Goal: Check status

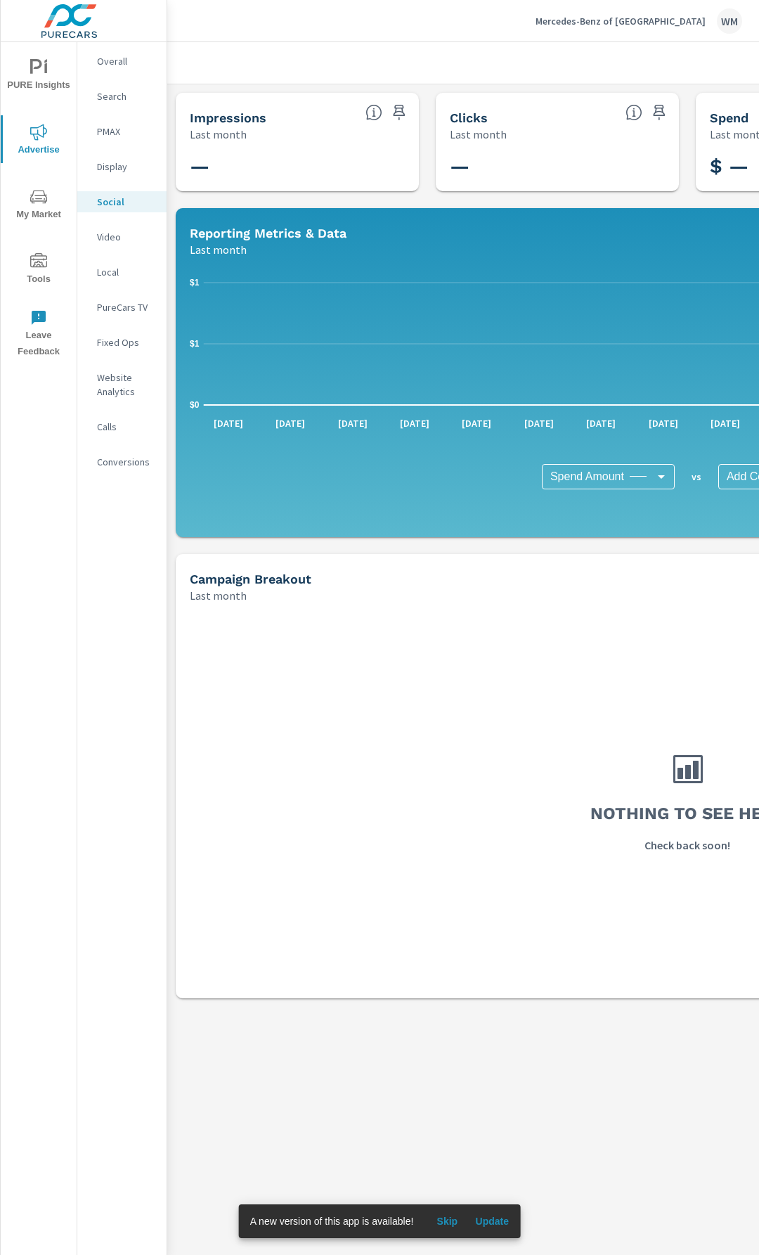
click at [647, 29] on div "Mercedes-Benz of Charlottesville WM" at bounding box center [639, 20] width 207 height 25
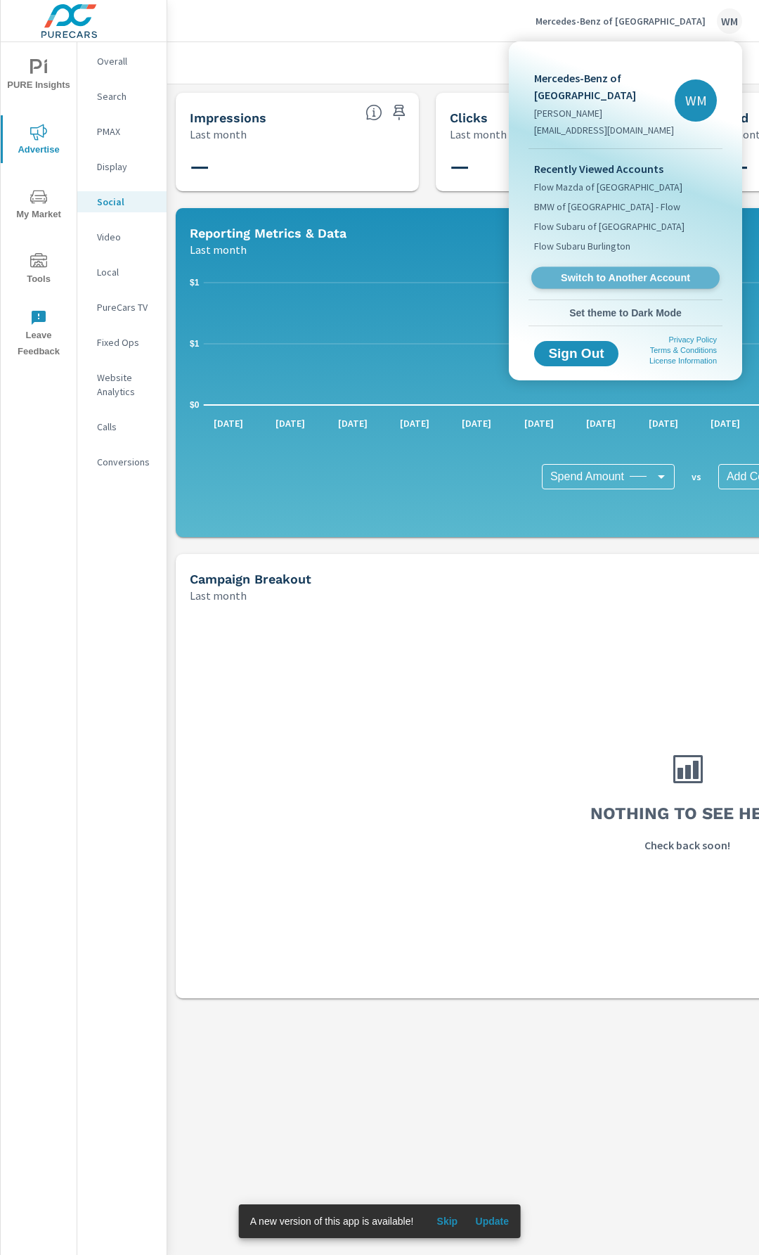
click at [628, 279] on span "Switch to Another Account" at bounding box center [625, 277] width 172 height 13
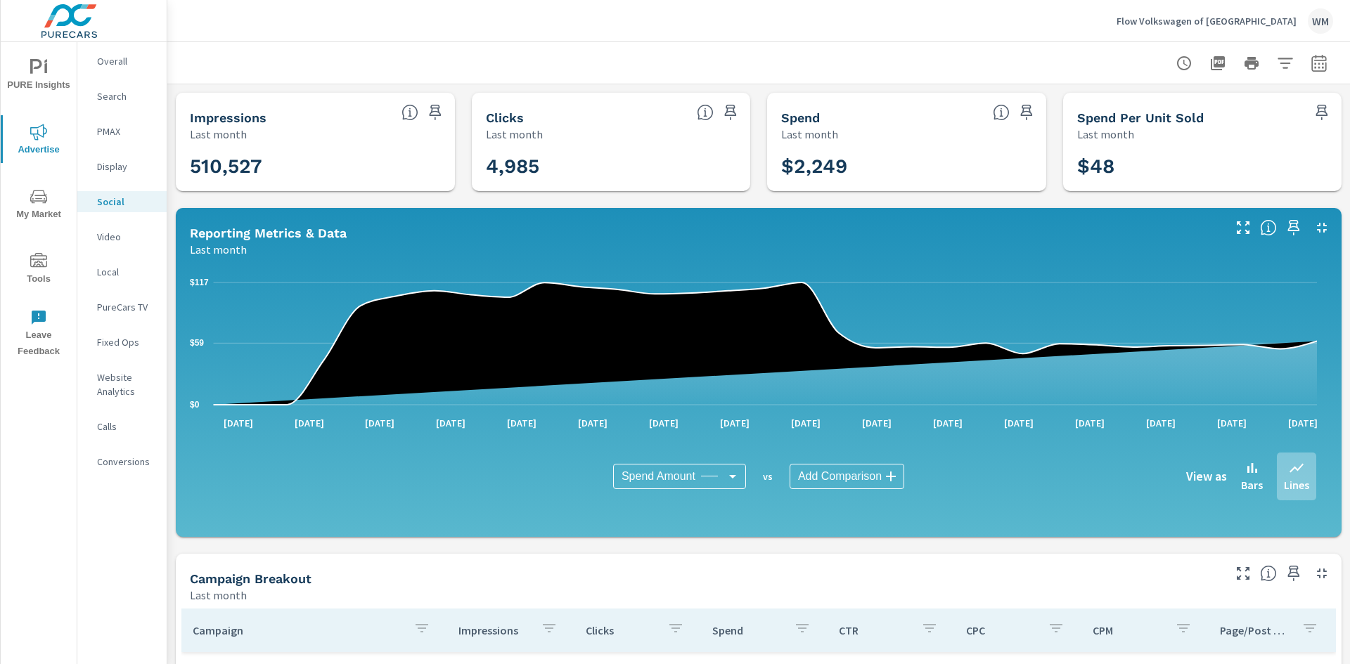
click at [759, 60] on button "button" at bounding box center [1319, 63] width 28 height 28
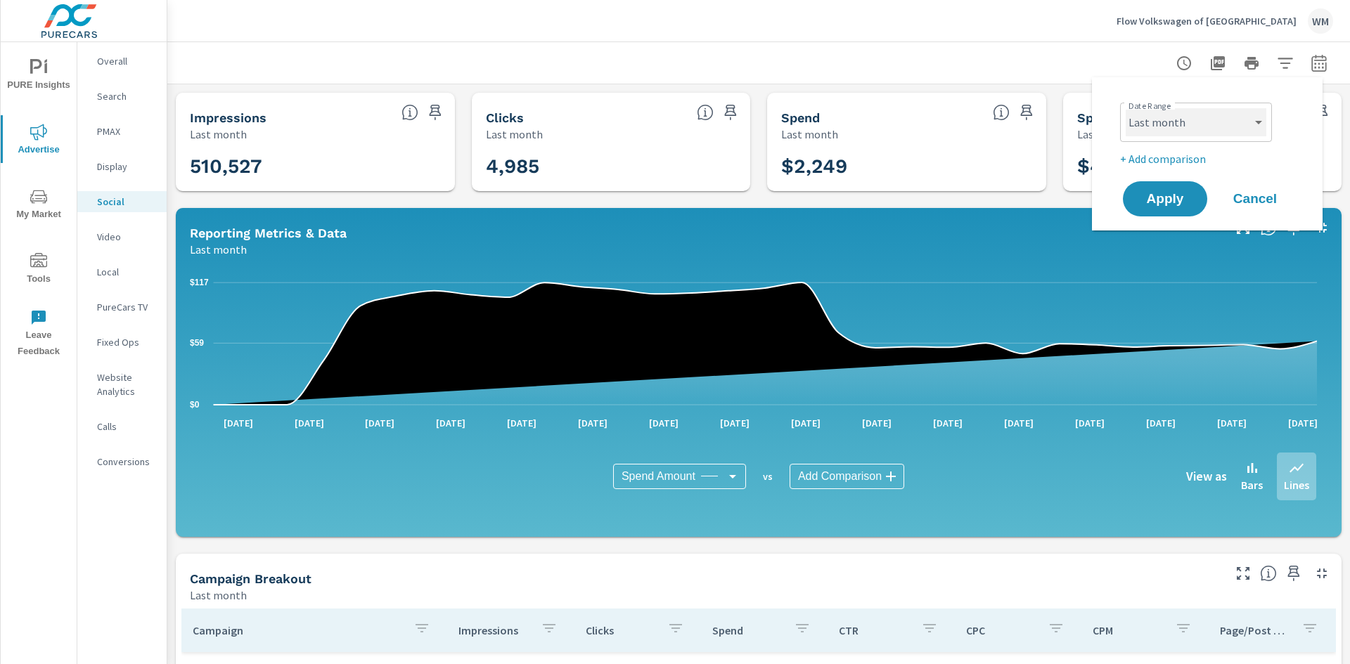
click at [759, 128] on select "Custom [DATE] Last week Last 7 days Last 14 days Last 30 days Last 45 days Last…" at bounding box center [1196, 122] width 141 height 28
click at [759, 108] on select "Custom [DATE] Last week Last 7 days Last 14 days Last 30 days Last 45 days Last…" at bounding box center [1196, 122] width 141 height 28
select select "Month to date"
click at [759, 193] on span "Apply" at bounding box center [1165, 199] width 58 height 13
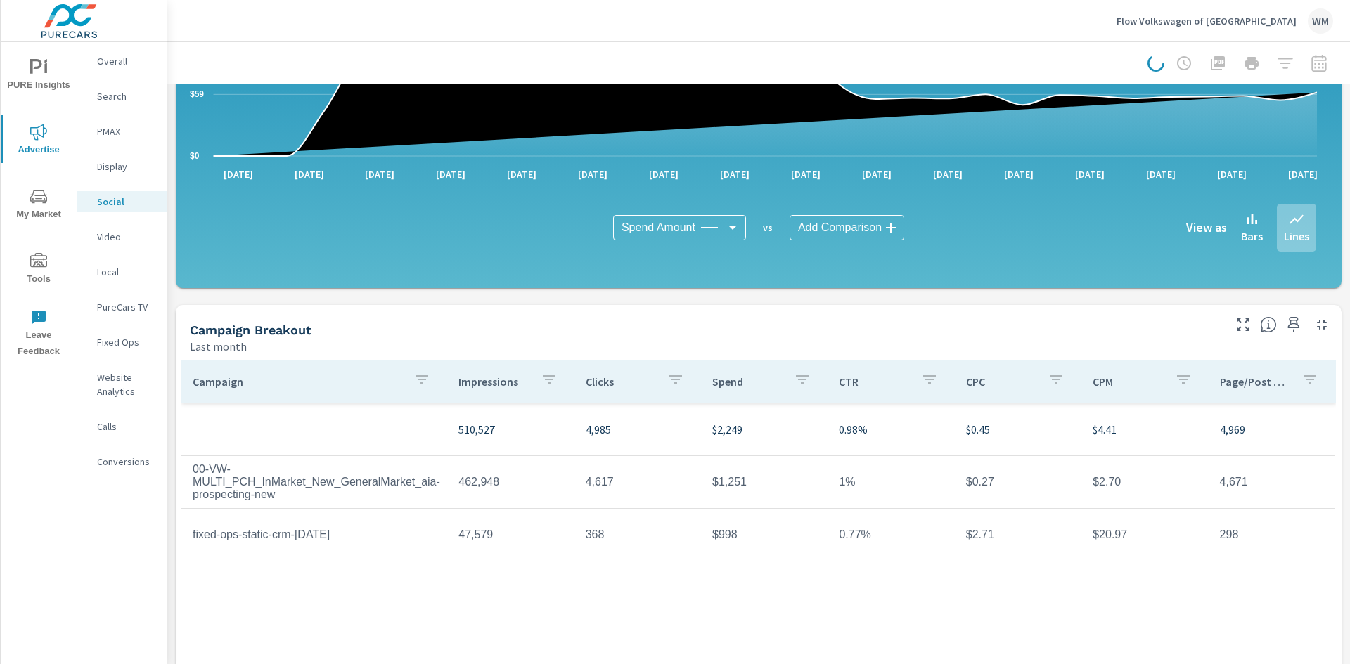
scroll to position [281, 0]
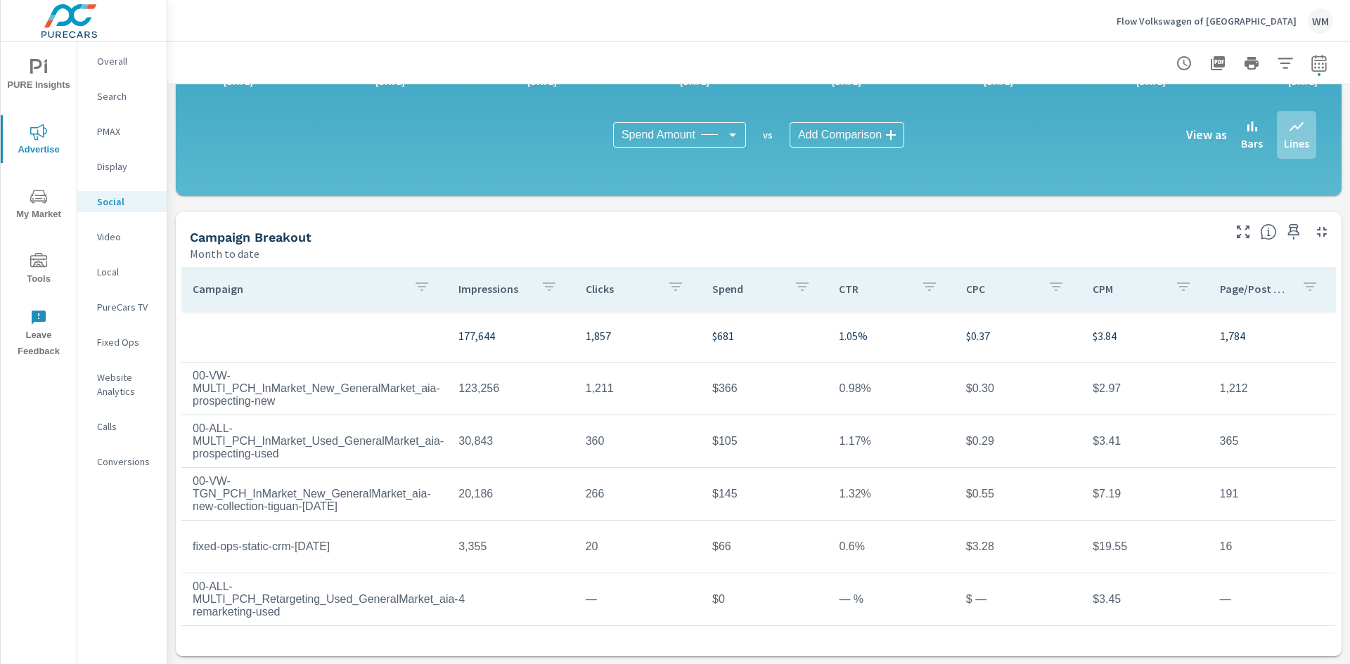
scroll to position [342, 0]
